Goal: Task Accomplishment & Management: Use online tool/utility

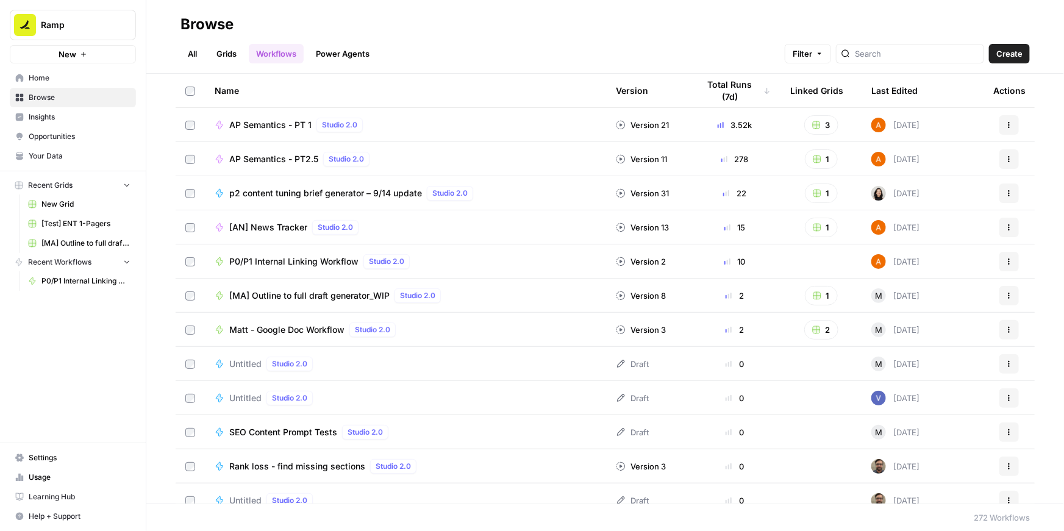
click at [290, 260] on span "P0/P1 Internal Linking Workflow" at bounding box center [293, 261] width 129 height 12
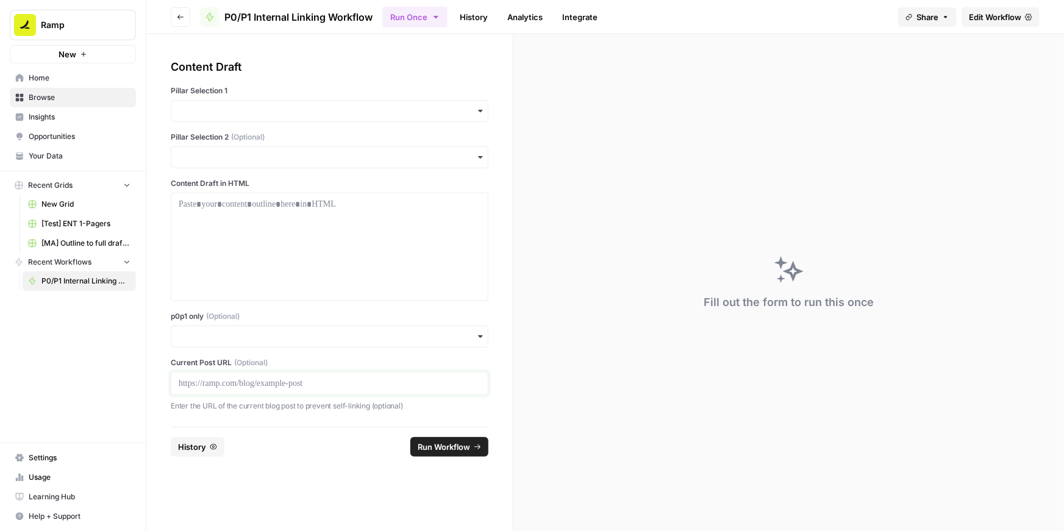
click at [198, 384] on p at bounding box center [330, 383] width 302 height 12
click at [223, 340] on input "p0p1 only (Optional)" at bounding box center [330, 336] width 302 height 12
click at [196, 366] on div "Yes" at bounding box center [329, 369] width 316 height 23
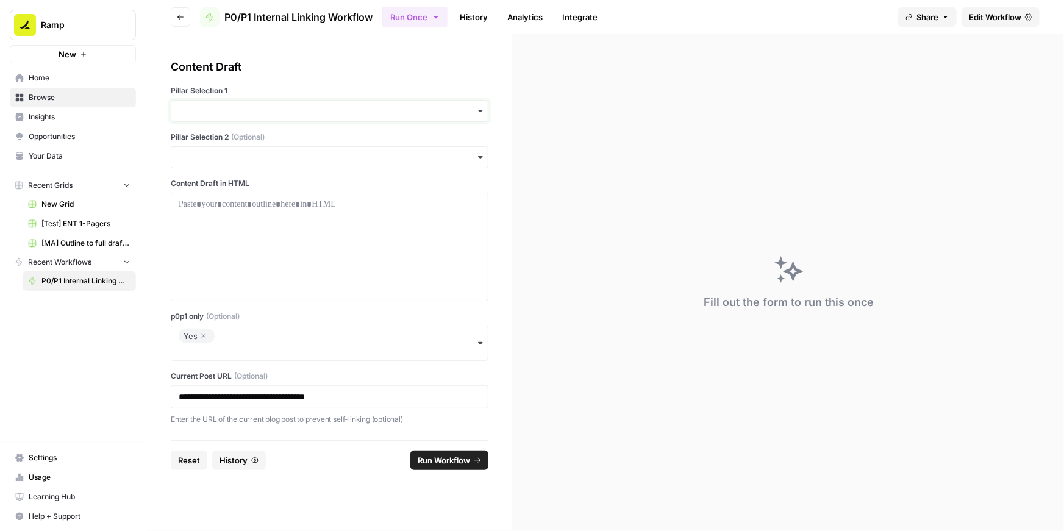
click at [238, 114] on input "Pillar Selection 1" at bounding box center [330, 111] width 302 height 12
click at [301, 66] on div "Content Draft" at bounding box center [330, 67] width 318 height 17
click at [227, 105] on input "Pillar Selection 1" at bounding box center [330, 111] width 302 height 12
click at [291, 80] on div "**********" at bounding box center [330, 242] width 318 height 367
click at [280, 111] on input "Pillar Selection 1" at bounding box center [330, 111] width 302 height 12
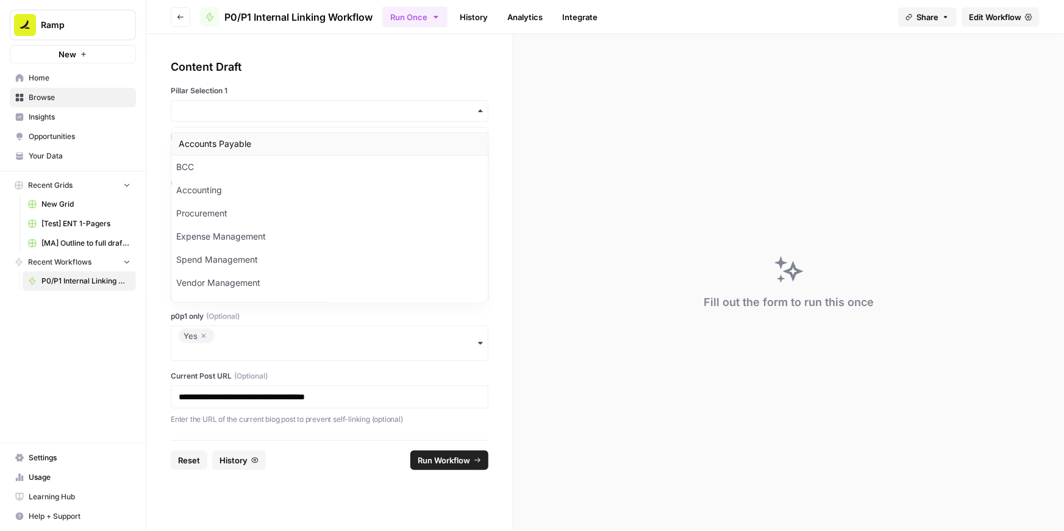
click at [243, 143] on div "Accounts Payable" at bounding box center [329, 143] width 316 height 23
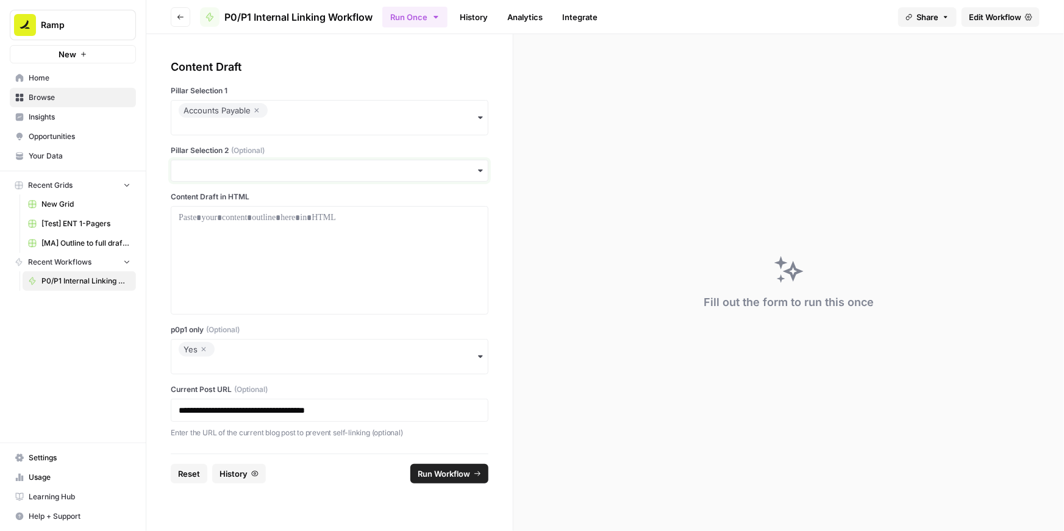
click at [238, 171] on input "Pillar Selection 2 (Optional)" at bounding box center [330, 171] width 302 height 12
click at [222, 272] on div "Procurement" at bounding box center [329, 272] width 316 height 23
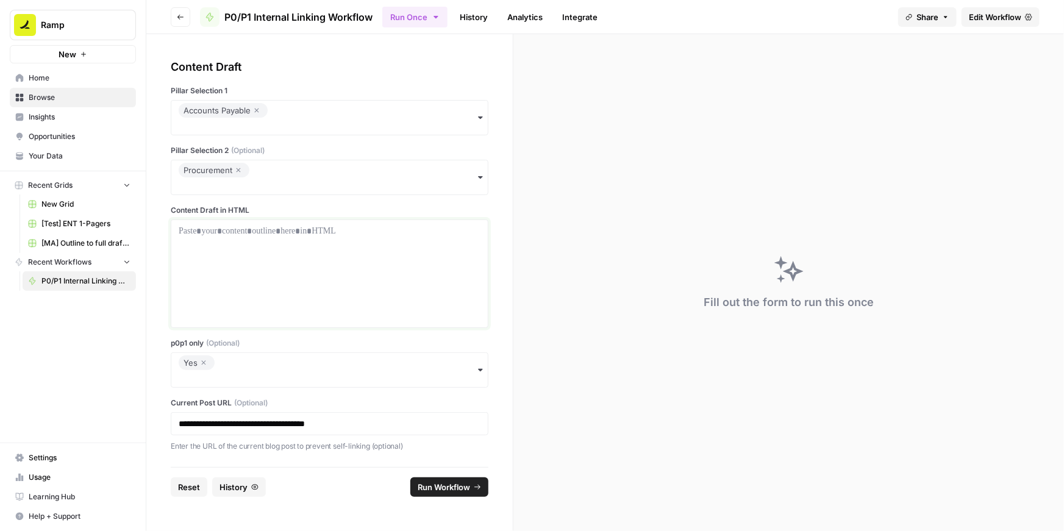
click at [235, 235] on p at bounding box center [330, 231] width 302 height 12
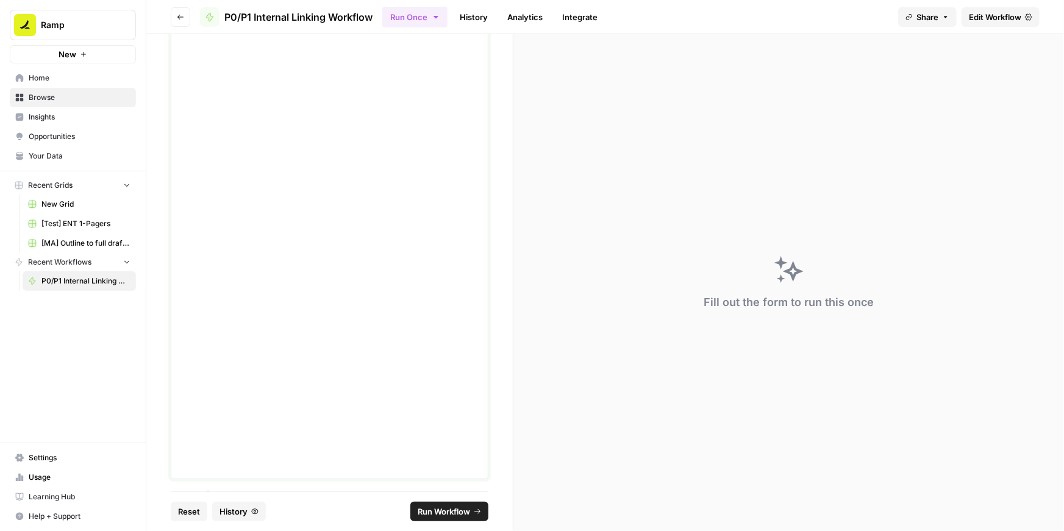
scroll to position [4742, 0]
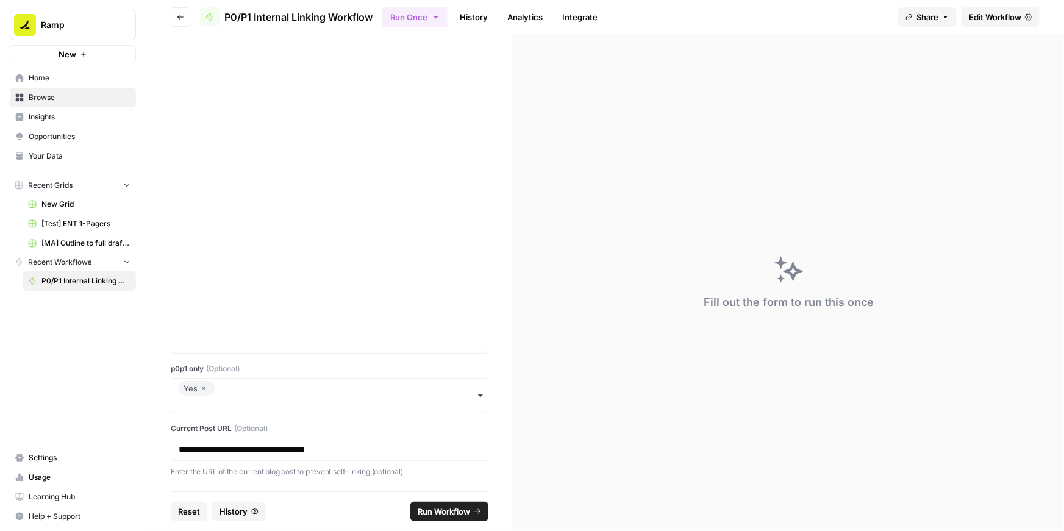
click at [441, 507] on span "Run Workflow" at bounding box center [444, 511] width 52 height 12
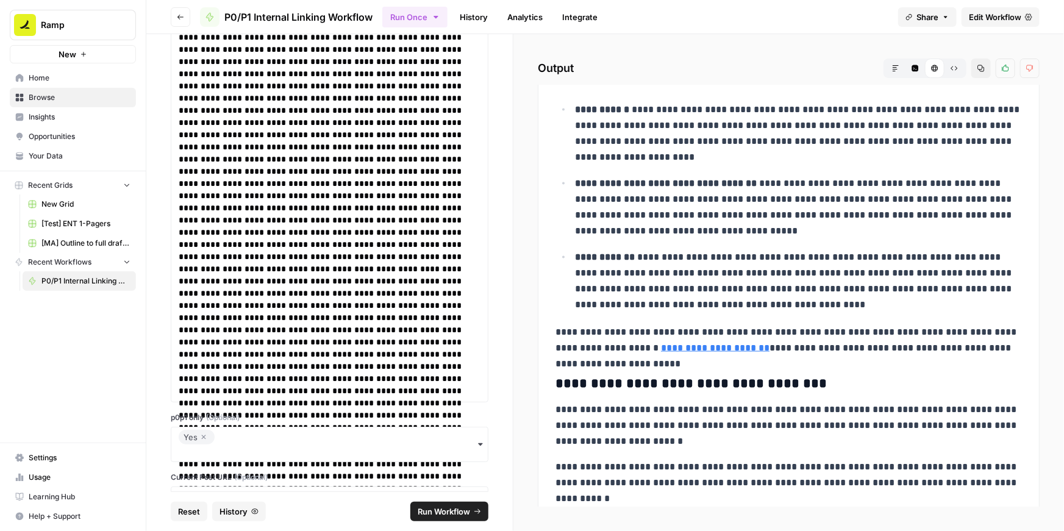
scroll to position [3198, 0]
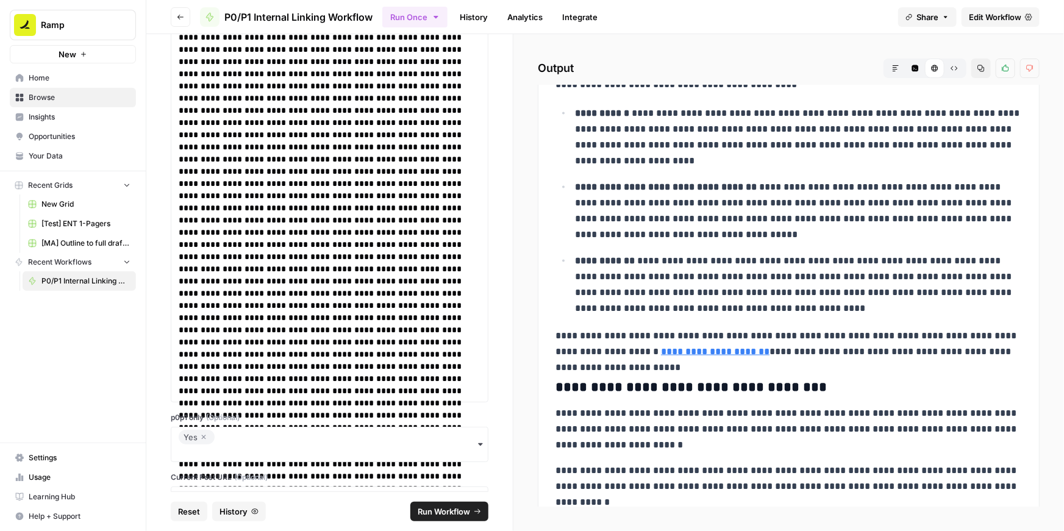
click at [202, 438] on icon "button" at bounding box center [203, 437] width 7 height 15
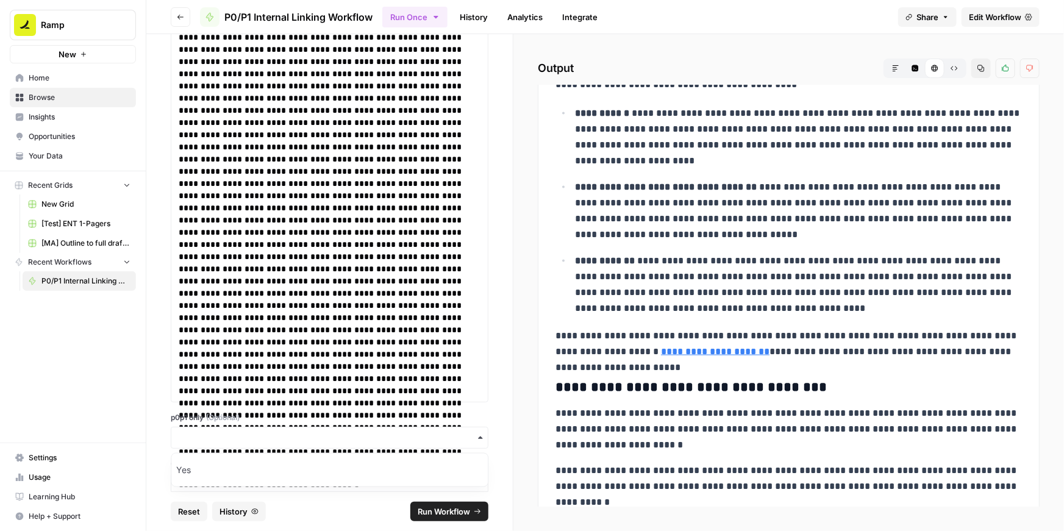
click at [275, 421] on label "p0p1 only (Optional)" at bounding box center [330, 417] width 318 height 11
click at [275, 432] on input "p0p1 only (Optional)" at bounding box center [330, 438] width 302 height 12
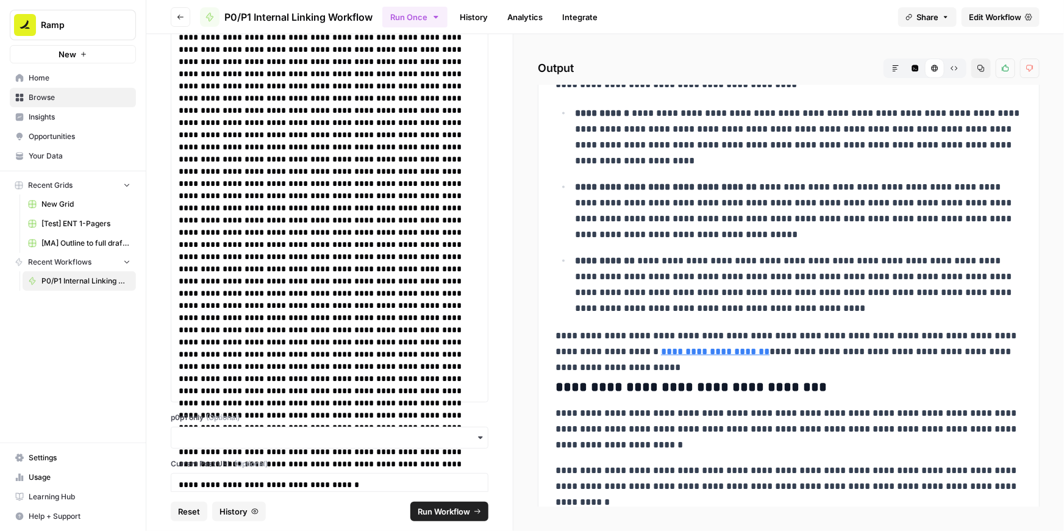
click at [451, 508] on span "Run Workflow" at bounding box center [444, 511] width 52 height 12
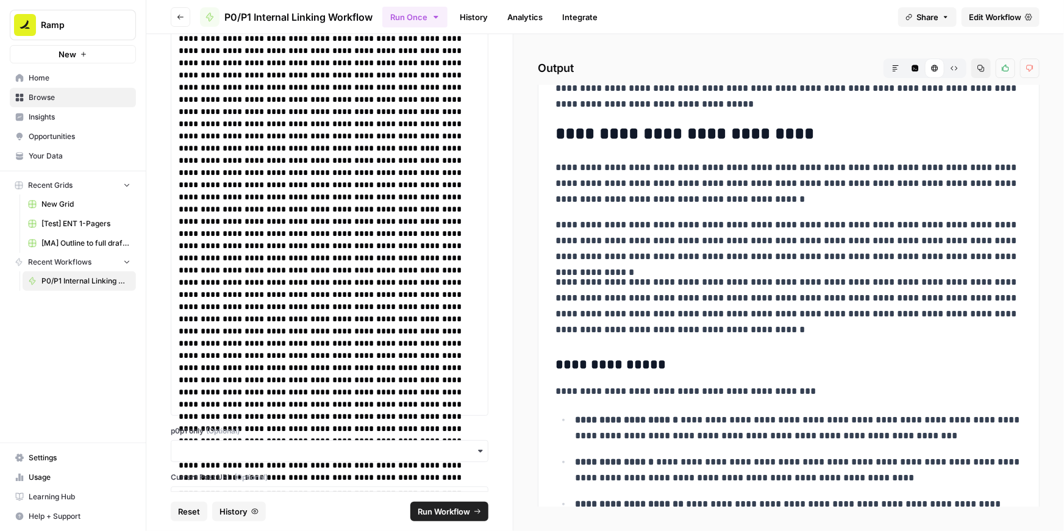
scroll to position [317, 0]
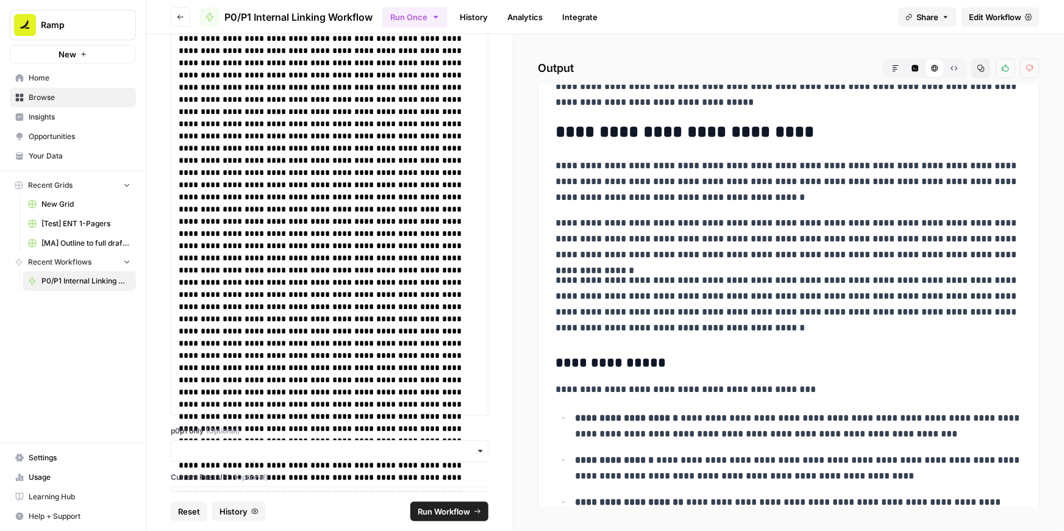
click at [983, 71] on icon "button" at bounding box center [980, 68] width 7 height 7
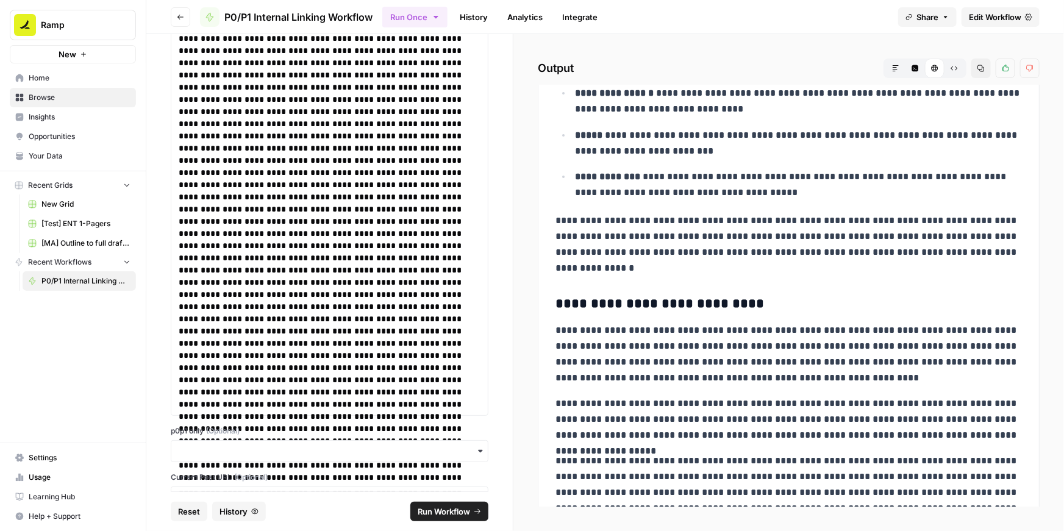
scroll to position [6975, 0]
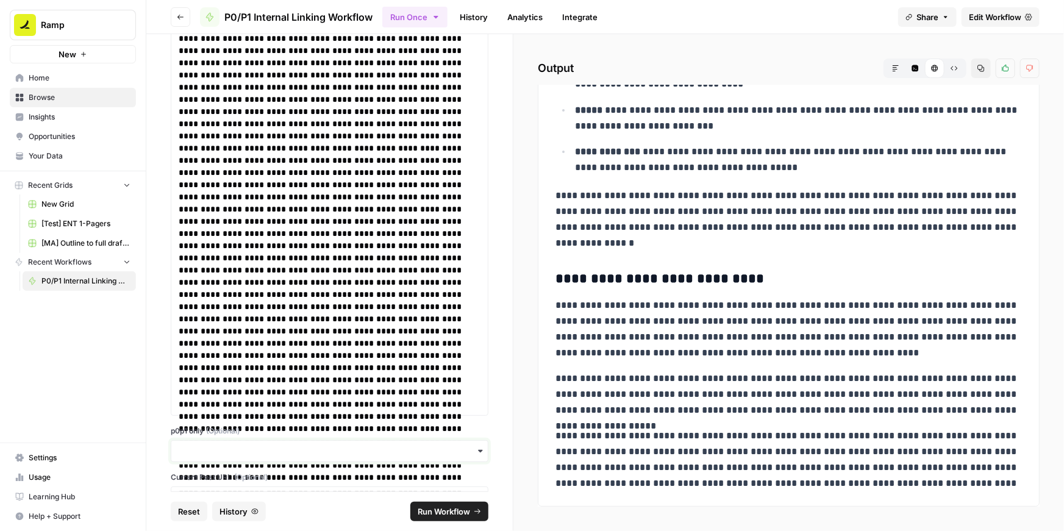
click at [251, 446] on input "p0p1 only (Optional)" at bounding box center [330, 451] width 302 height 12
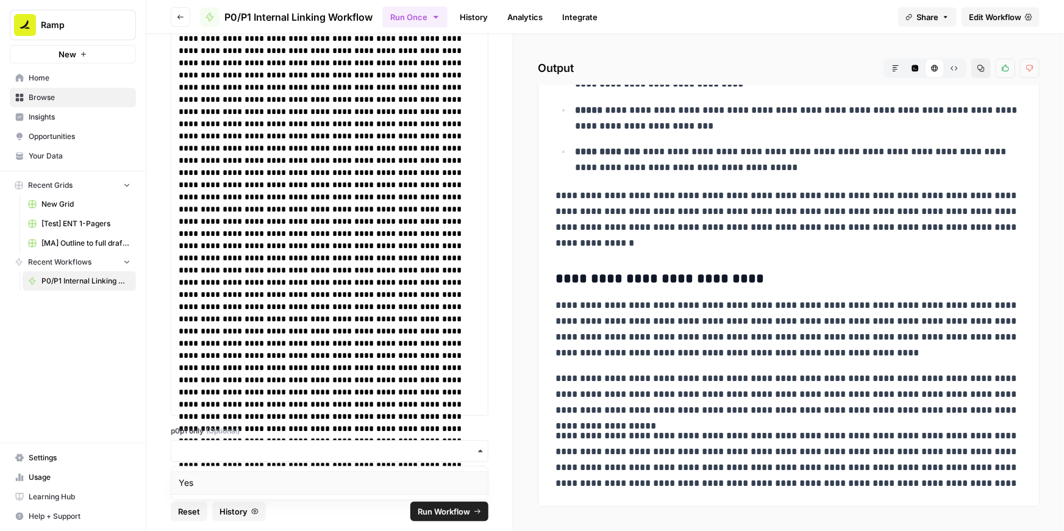
click at [194, 483] on div "Yes" at bounding box center [329, 483] width 316 height 23
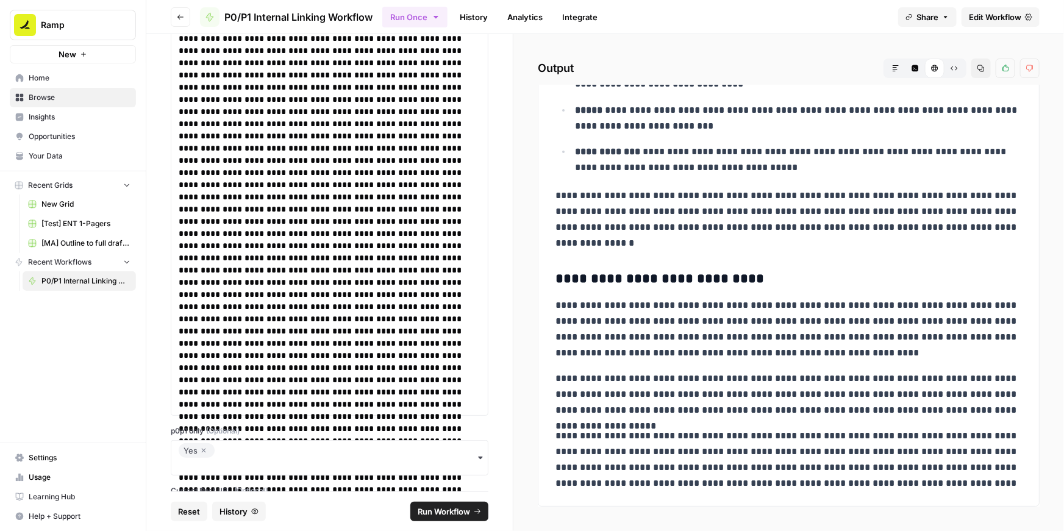
click at [438, 509] on span "Run Workflow" at bounding box center [444, 511] width 52 height 12
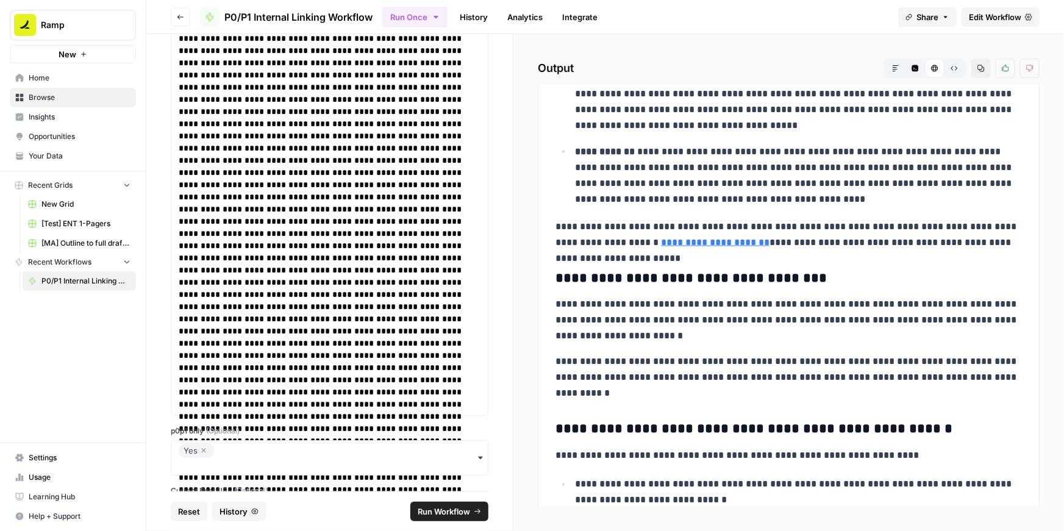
scroll to position [3314, 0]
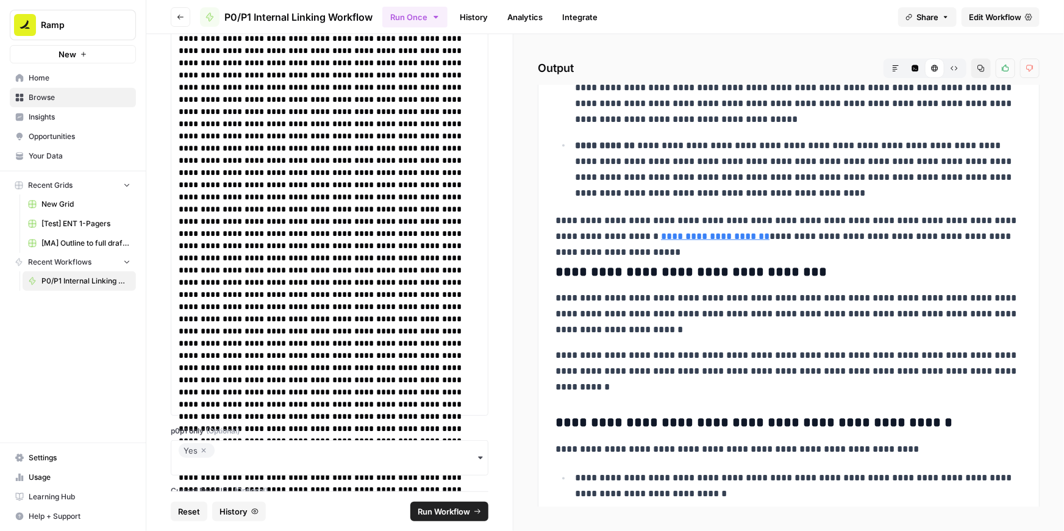
click at [982, 65] on icon "button" at bounding box center [980, 68] width 7 height 7
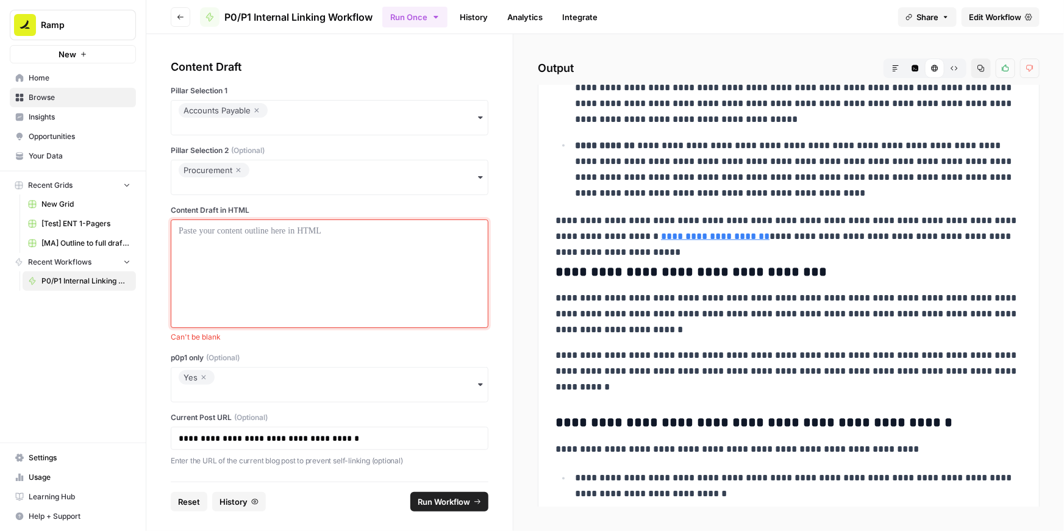
scroll to position [0, 0]
click at [198, 375] on div "Yes" at bounding box center [197, 377] width 26 height 15
click at [204, 377] on icon "button" at bounding box center [203, 377] width 7 height 15
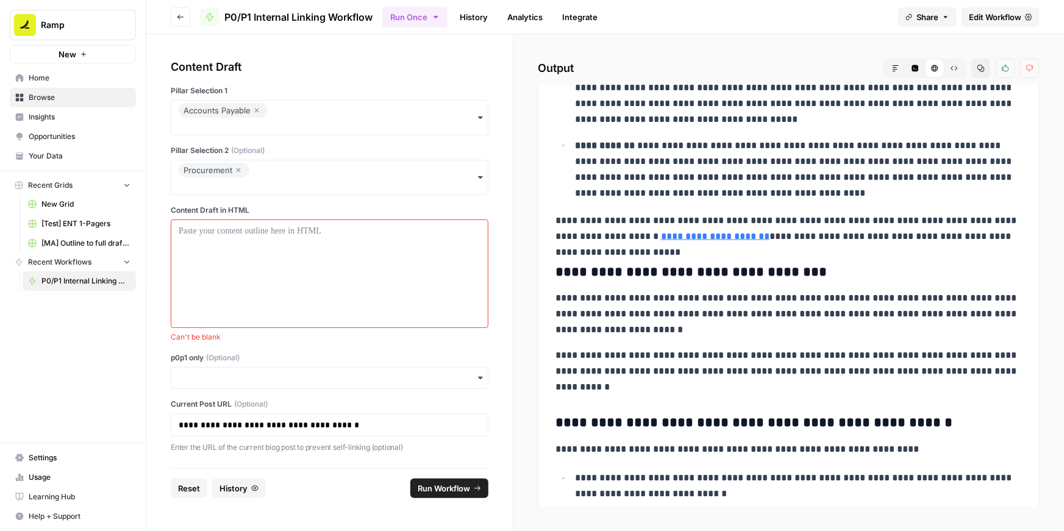
click at [258, 352] on label "p0p1 only (Optional)" at bounding box center [330, 357] width 318 height 11
click at [258, 372] on input "p0p1 only (Optional)" at bounding box center [330, 378] width 302 height 12
click at [251, 247] on div at bounding box center [330, 274] width 302 height 98
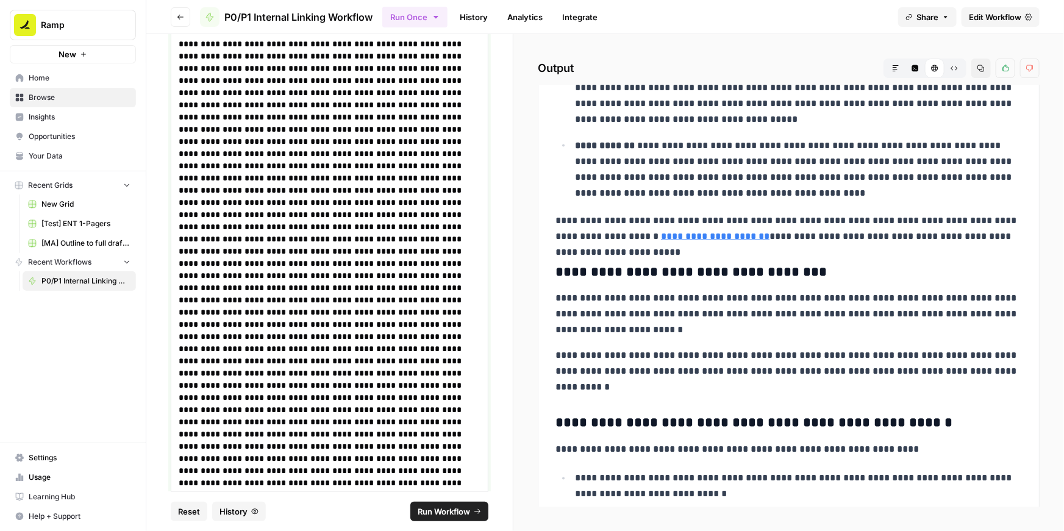
scroll to position [4790, 0]
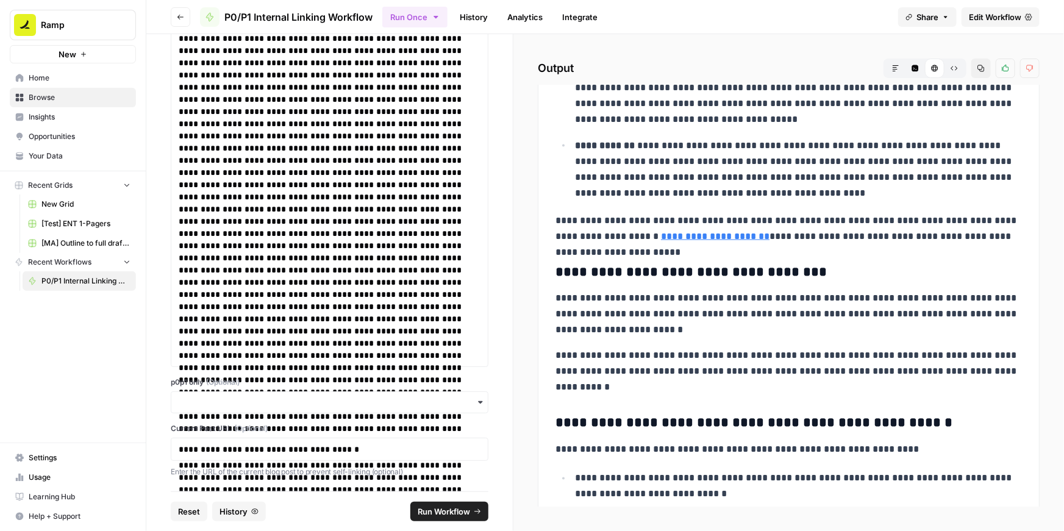
click at [451, 512] on span "Run Workflow" at bounding box center [444, 511] width 52 height 12
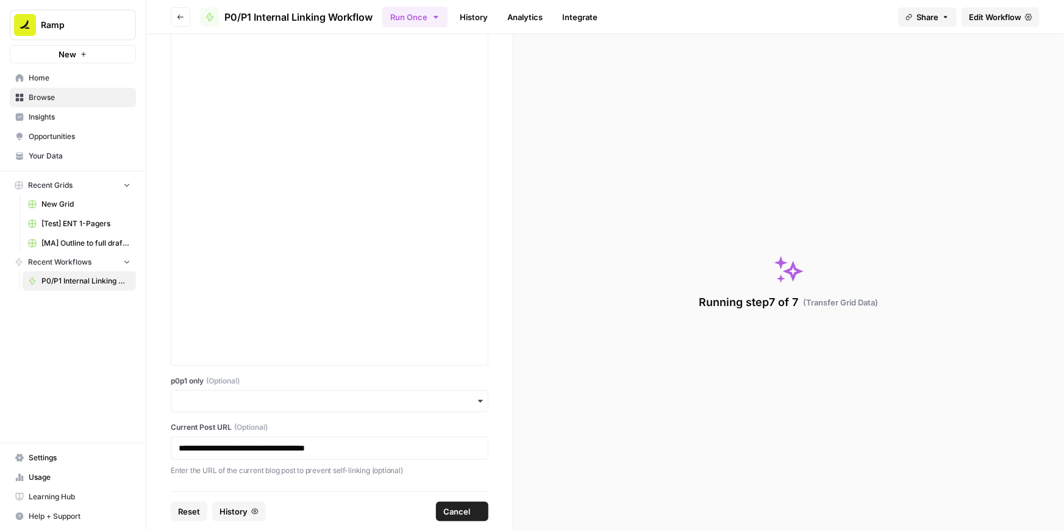
scroll to position [4741, 0]
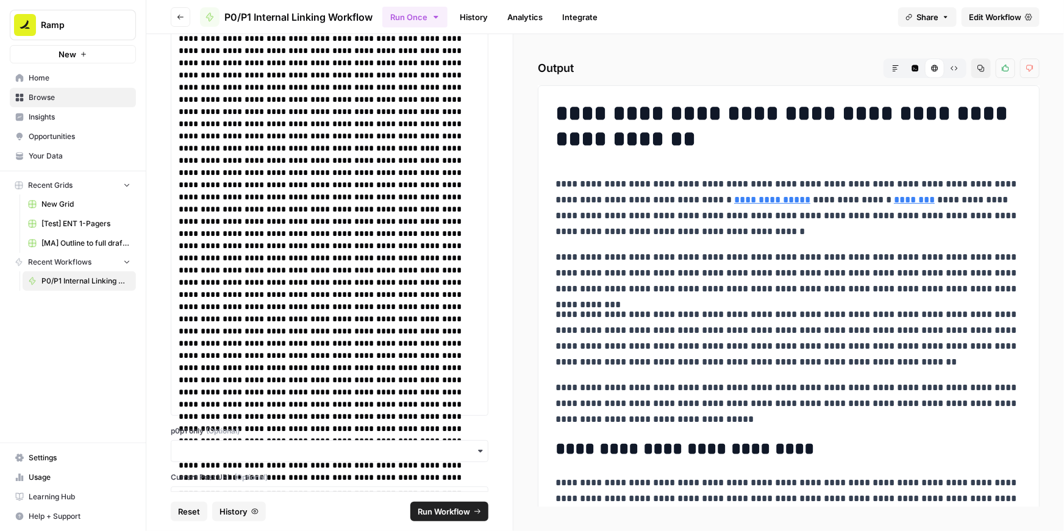
click at [981, 68] on icon "button" at bounding box center [980, 68] width 7 height 7
